Goal: Transaction & Acquisition: Purchase product/service

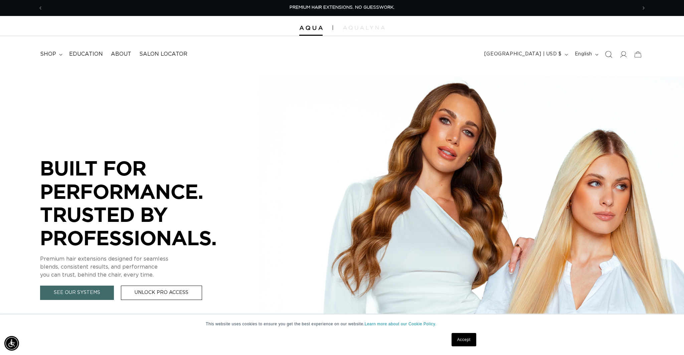
click at [608, 54] on icon "Search" at bounding box center [608, 54] width 7 height 7
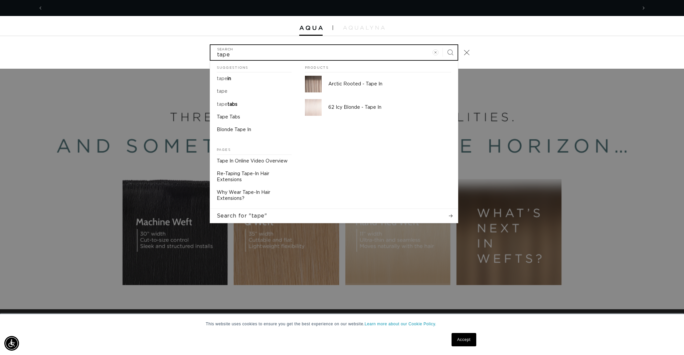
scroll to position [0, 1188]
type input "tape"
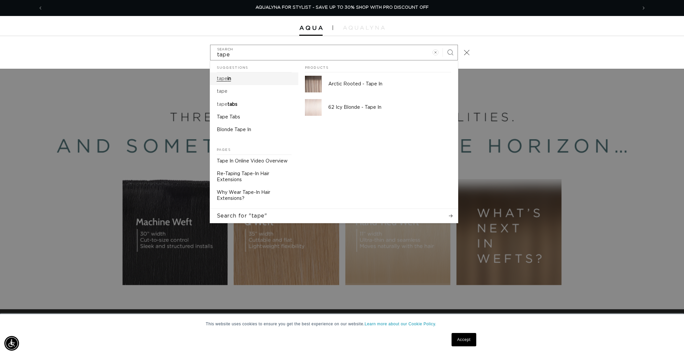
click at [231, 78] on span "in" at bounding box center [230, 79] width 4 height 5
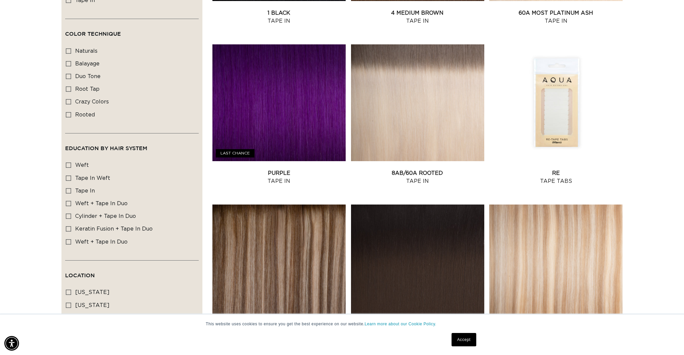
scroll to position [584, 0]
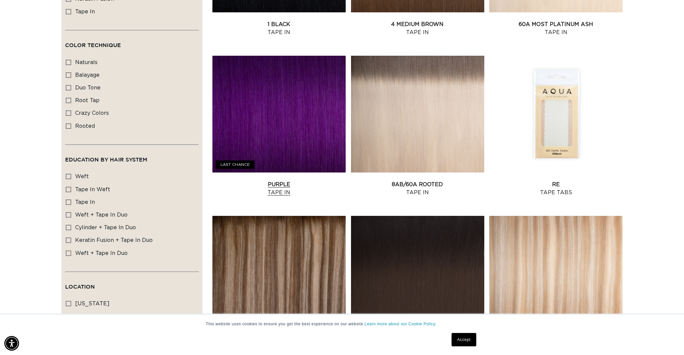
click at [281, 183] on link "Purple Tape In" at bounding box center [278, 189] width 133 height 16
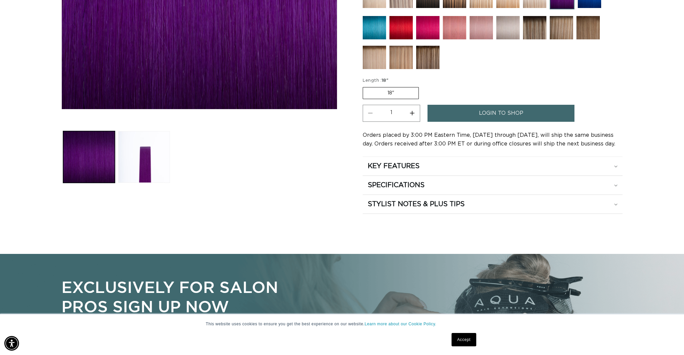
scroll to position [0, 1188]
click at [617, 166] on icon at bounding box center [615, 167] width 3 height 2
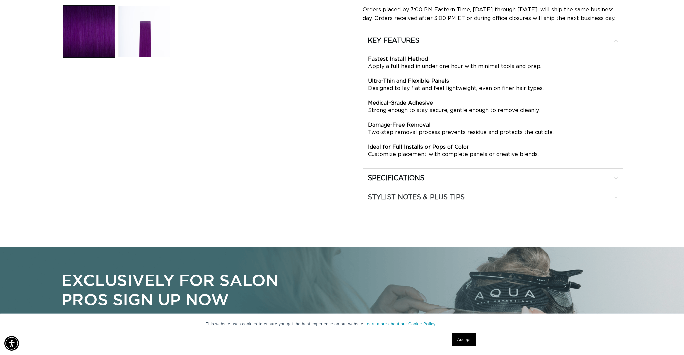
scroll to position [387, 0]
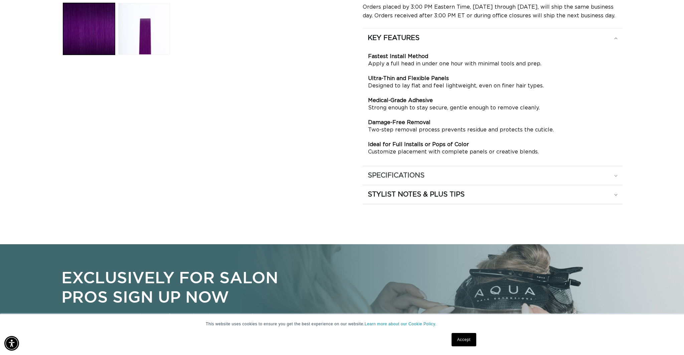
click at [617, 176] on icon at bounding box center [615, 176] width 3 height 2
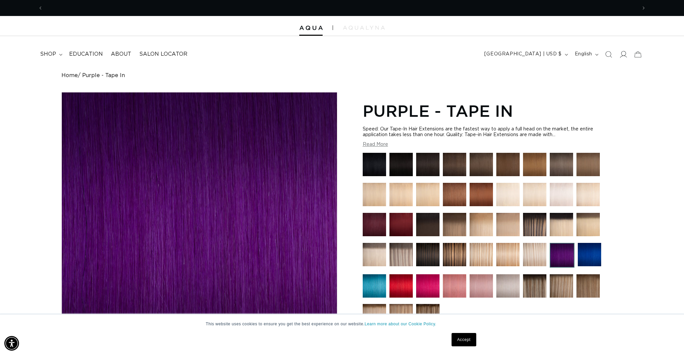
scroll to position [0, 594]
click at [624, 54] on icon at bounding box center [623, 54] width 7 height 7
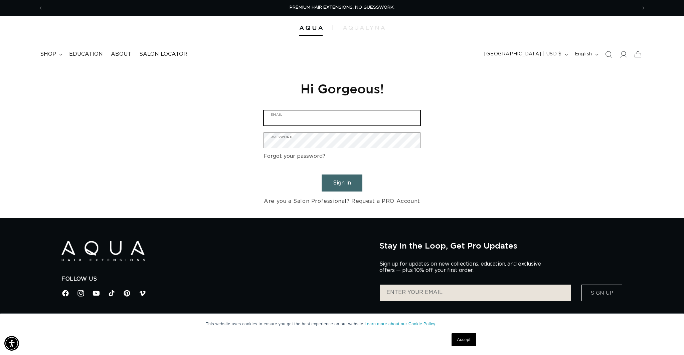
type input "chloemaa10@gmail.com"
click at [339, 182] on button "Sign in" at bounding box center [342, 183] width 41 height 17
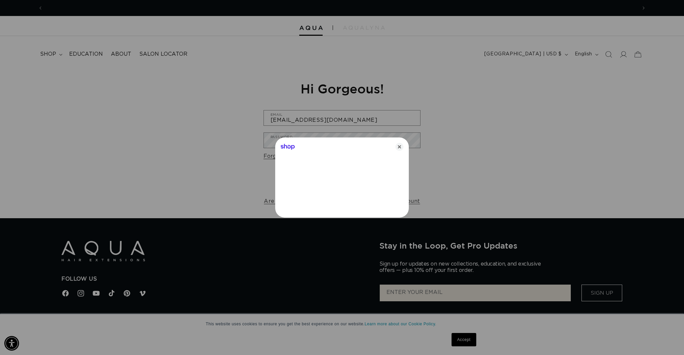
scroll to position [0, 594]
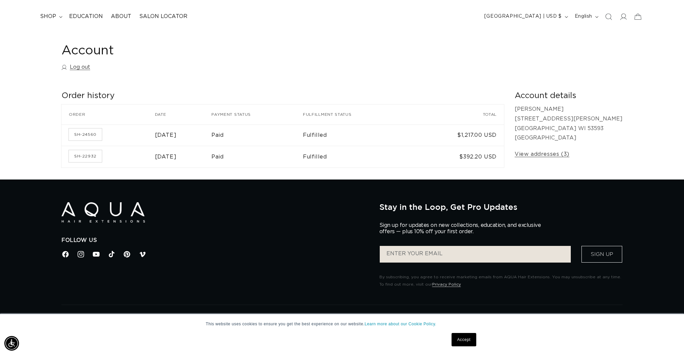
scroll to position [0, 594]
